Goal: Transaction & Acquisition: Download file/media

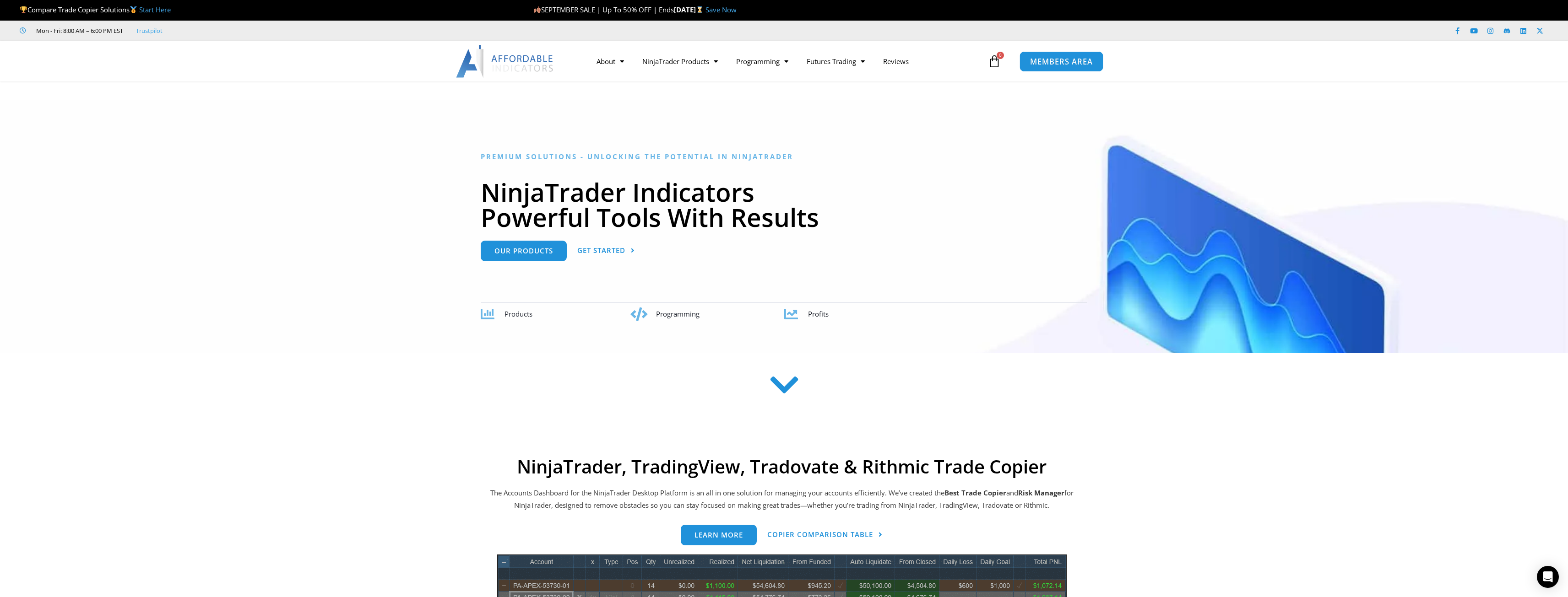
click at [1059, 61] on span "MEMBERS AREA" at bounding box center [1061, 61] width 63 height 8
click at [1057, 63] on span "MEMBERS AREA" at bounding box center [1061, 61] width 63 height 8
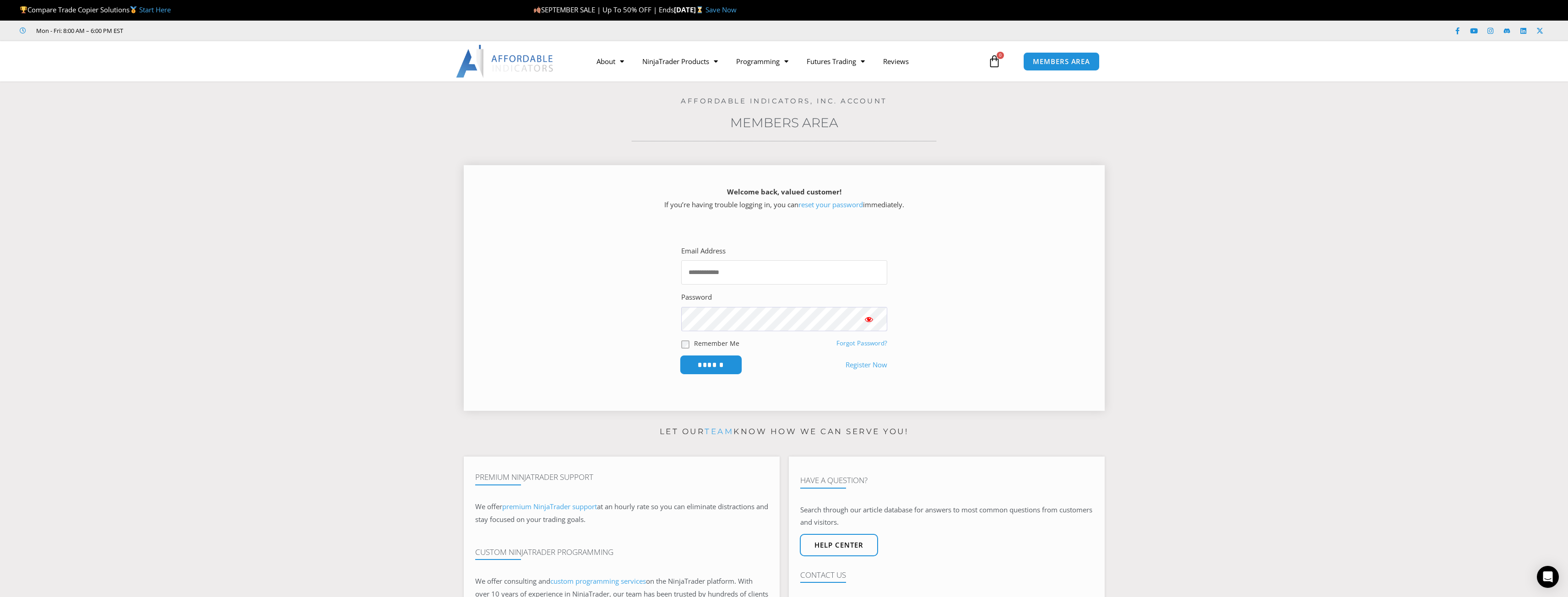
type input "**********"
click at [700, 362] on input "******" at bounding box center [710, 365] width 63 height 20
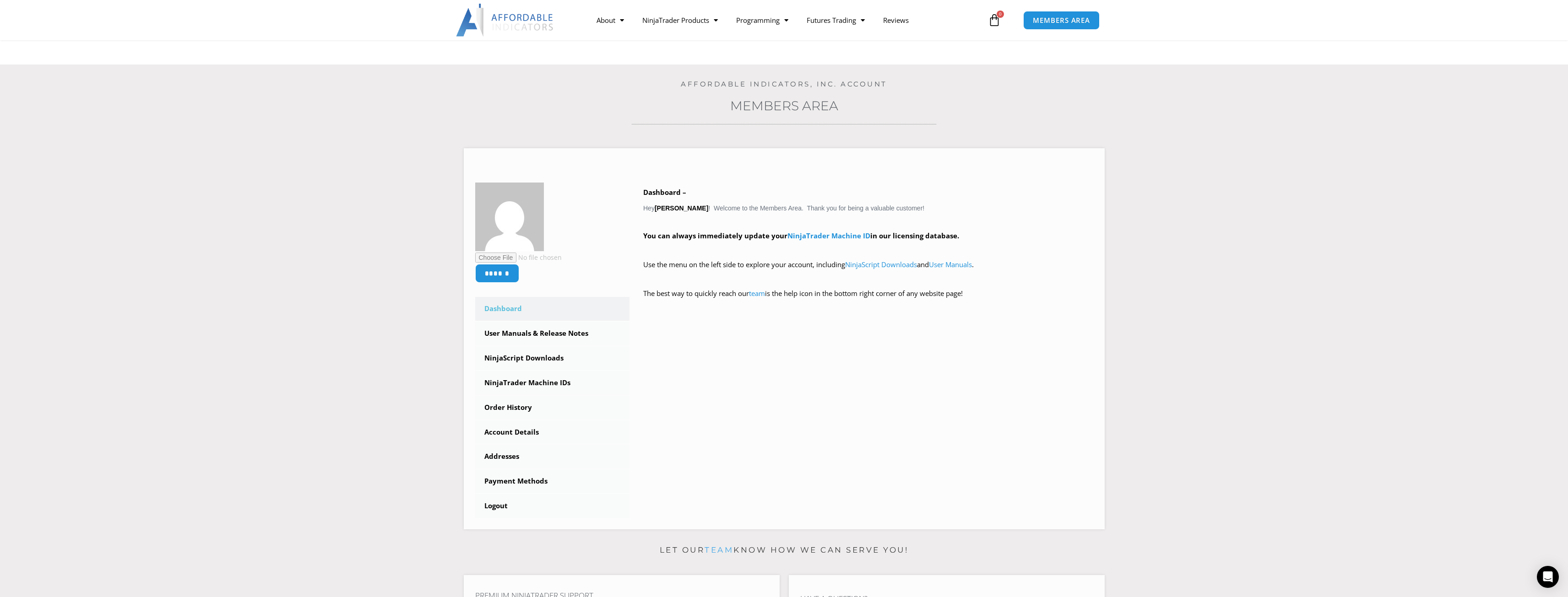
scroll to position [12, 0]
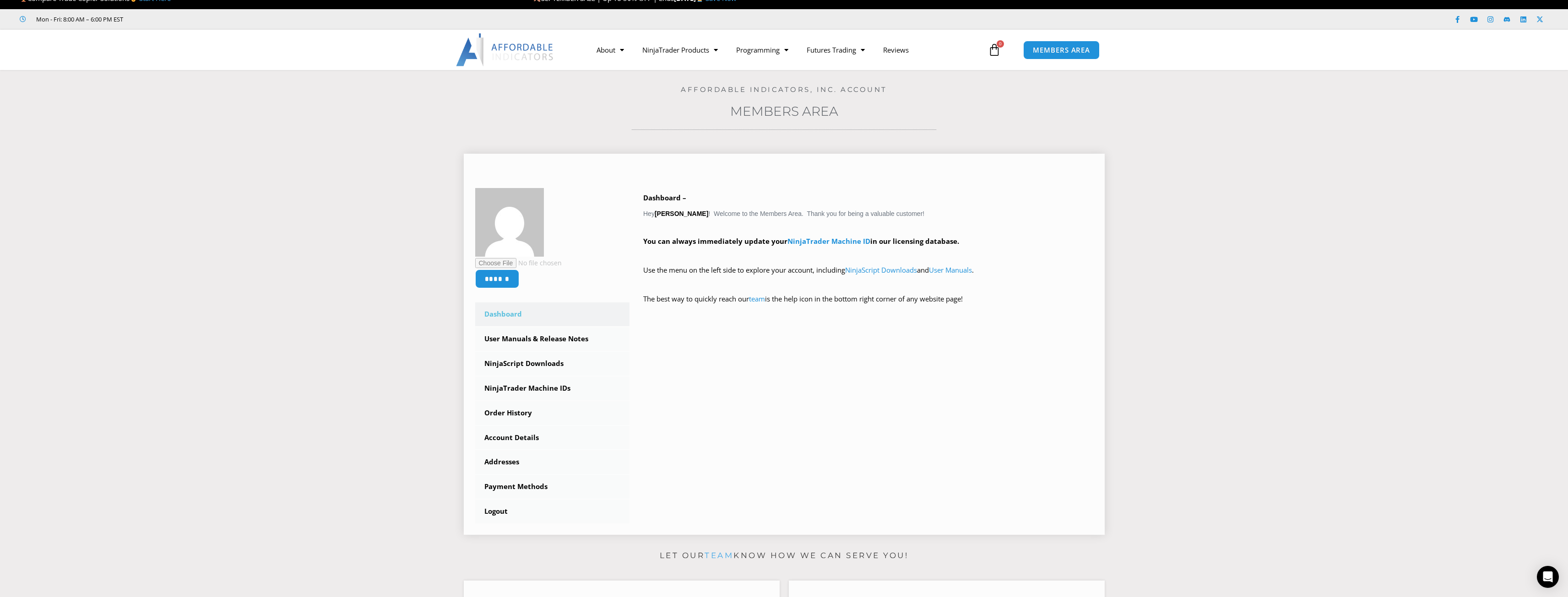
click at [513, 311] on link "Dashboard" at bounding box center [552, 314] width 155 height 24
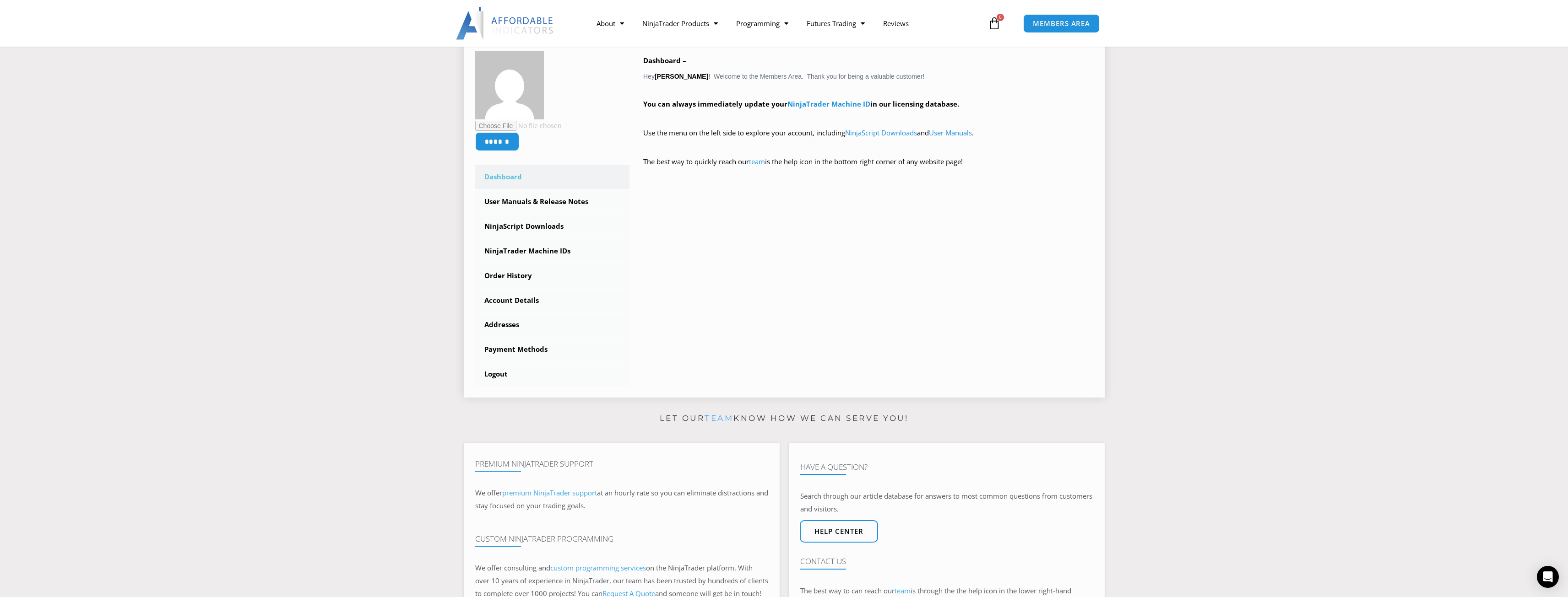
scroll to position [103, 0]
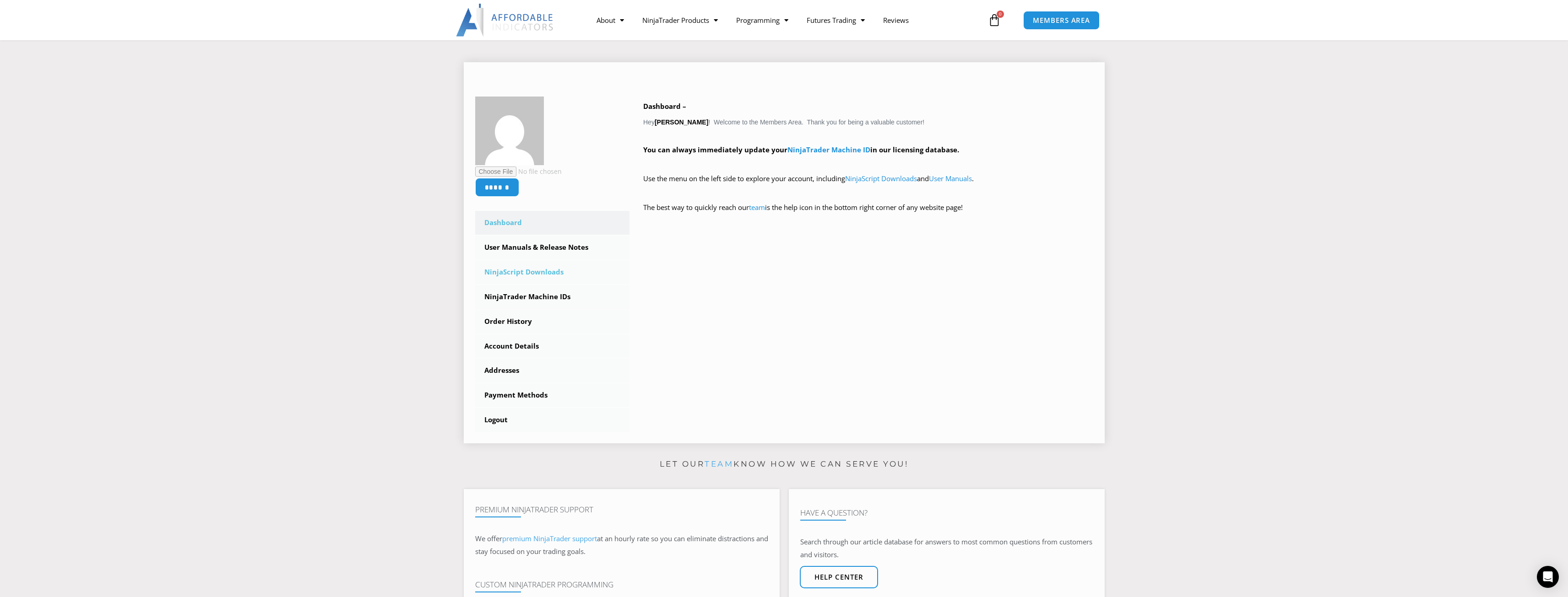
click at [507, 272] on link "NinjaScript Downloads" at bounding box center [552, 272] width 155 height 24
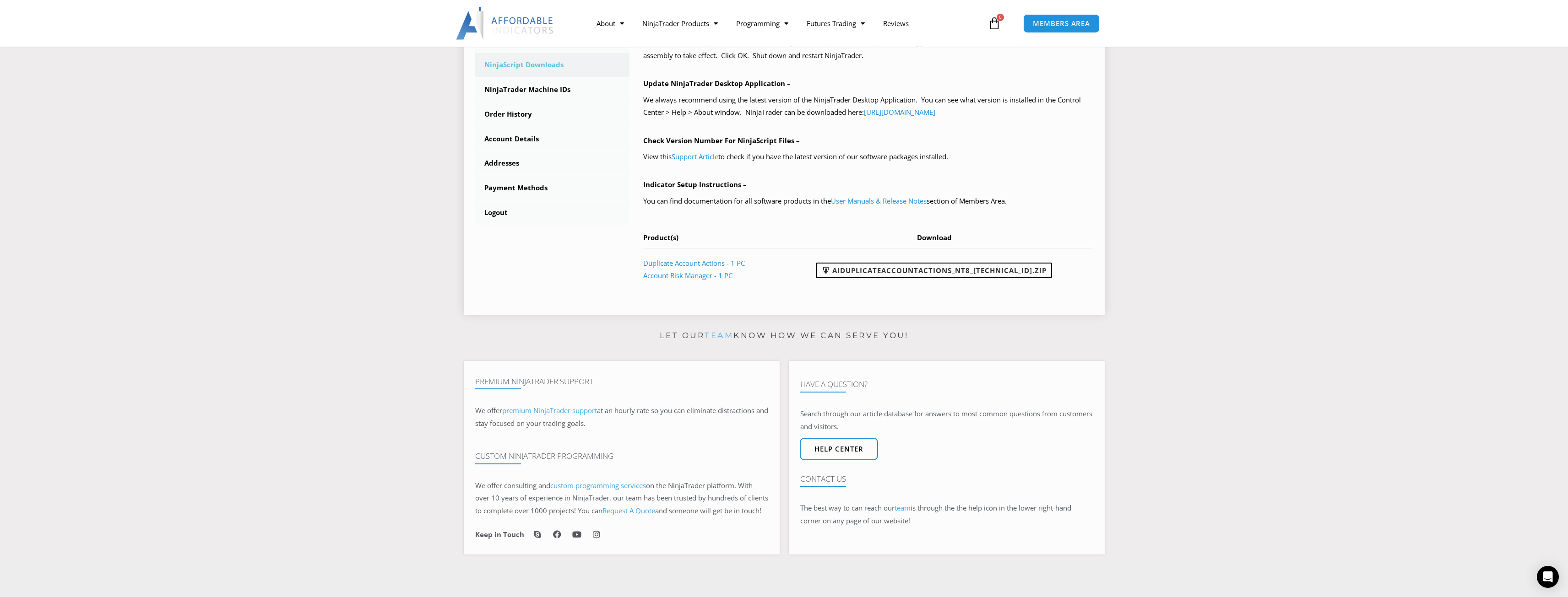
scroll to position [320, 0]
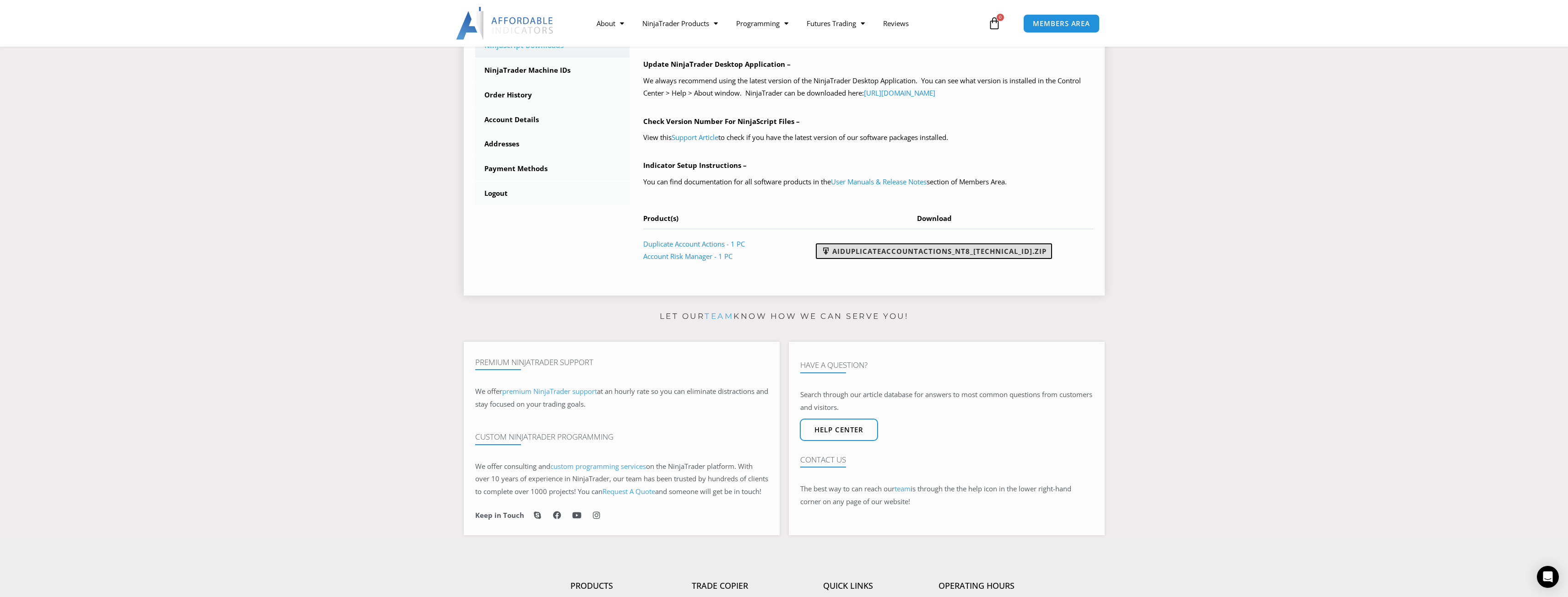
click at [830, 251] on span at bounding box center [826, 251] width 9 height 9
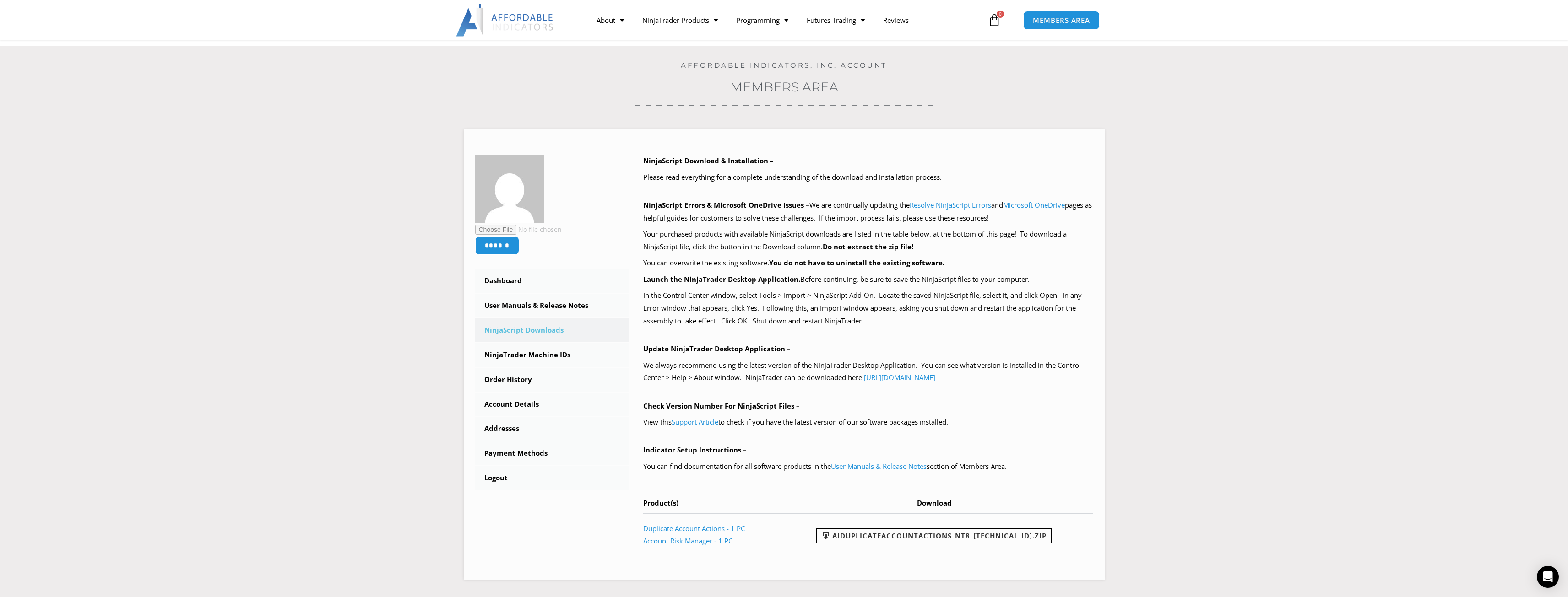
scroll to position [0, 0]
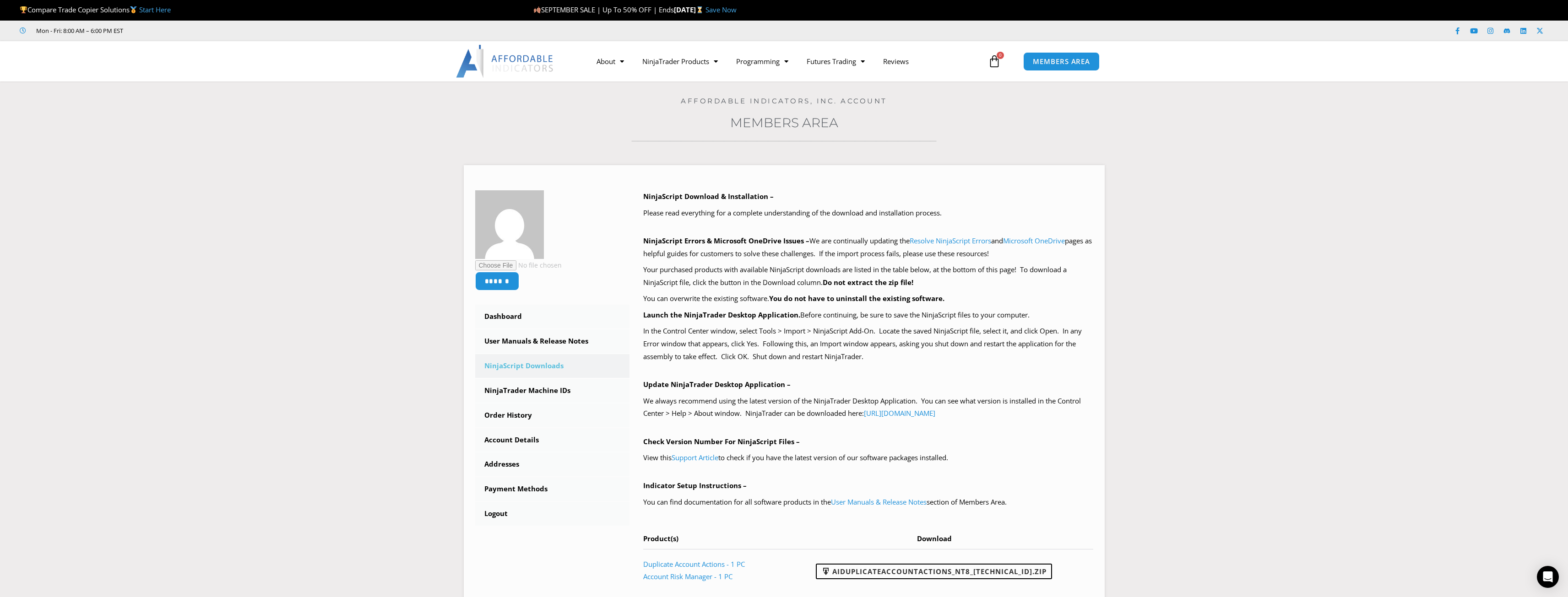
click at [1460, 150] on div "Home / Members Area / Downloads Affordable Indicators, Inc. Account Members Are…" at bounding box center [784, 352] width 1522 height 541
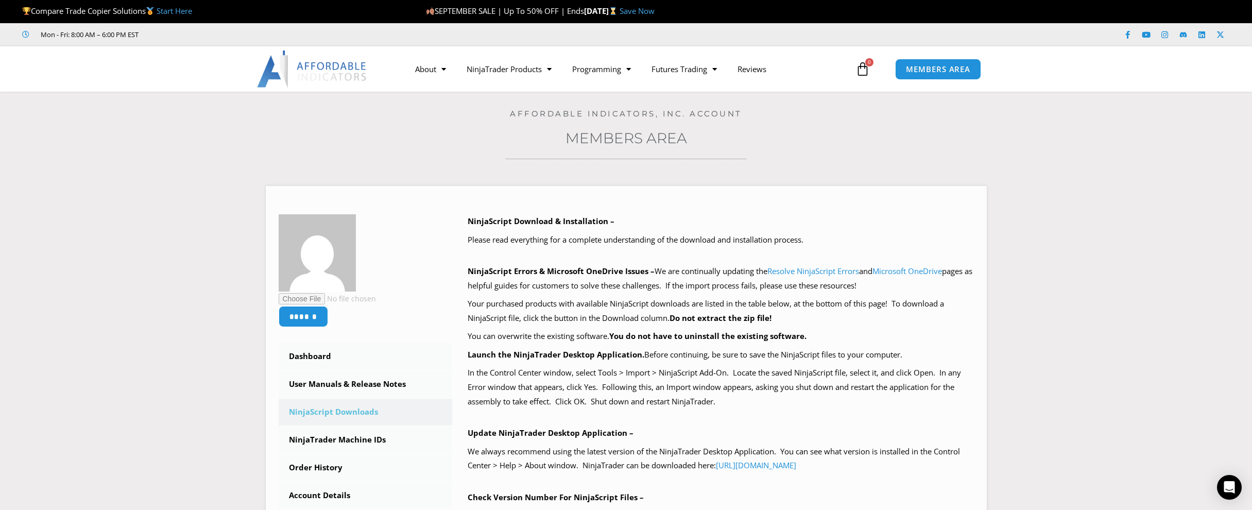
click at [10, 337] on section "Home / Members Area / Downloads Affordable Indicators, Inc. Account Members Are…" at bounding box center [626, 400] width 1252 height 617
